Goal: Information Seeking & Learning: Stay updated

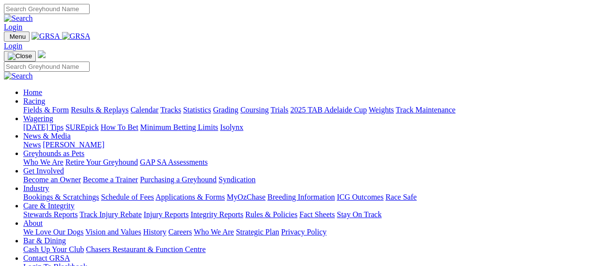
click at [121, 106] on link "Results & Replays" at bounding box center [100, 110] width 58 height 8
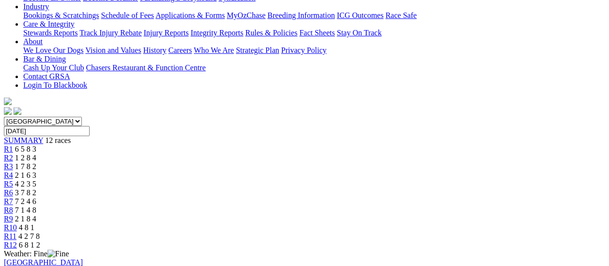
scroll to position [48, 0]
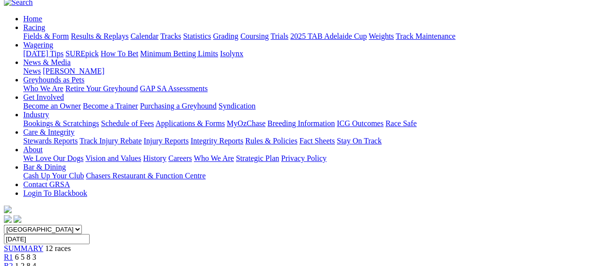
scroll to position [48, 0]
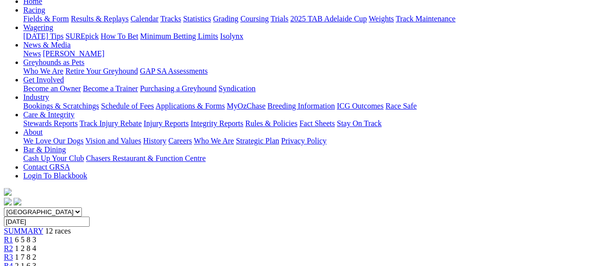
scroll to position [97, 0]
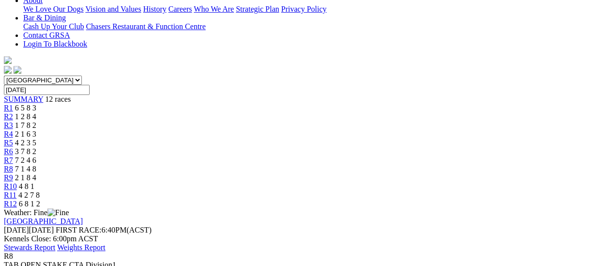
scroll to position [194, 0]
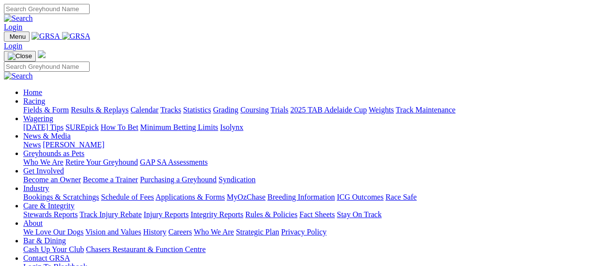
click at [112, 106] on link "Results & Replays" at bounding box center [100, 110] width 58 height 8
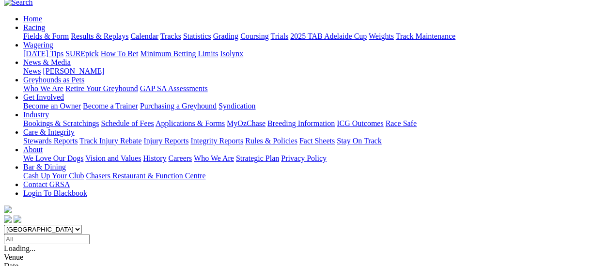
scroll to position [97, 0]
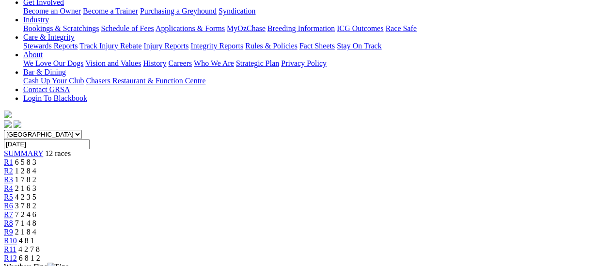
scroll to position [194, 0]
